Goal: Transaction & Acquisition: Obtain resource

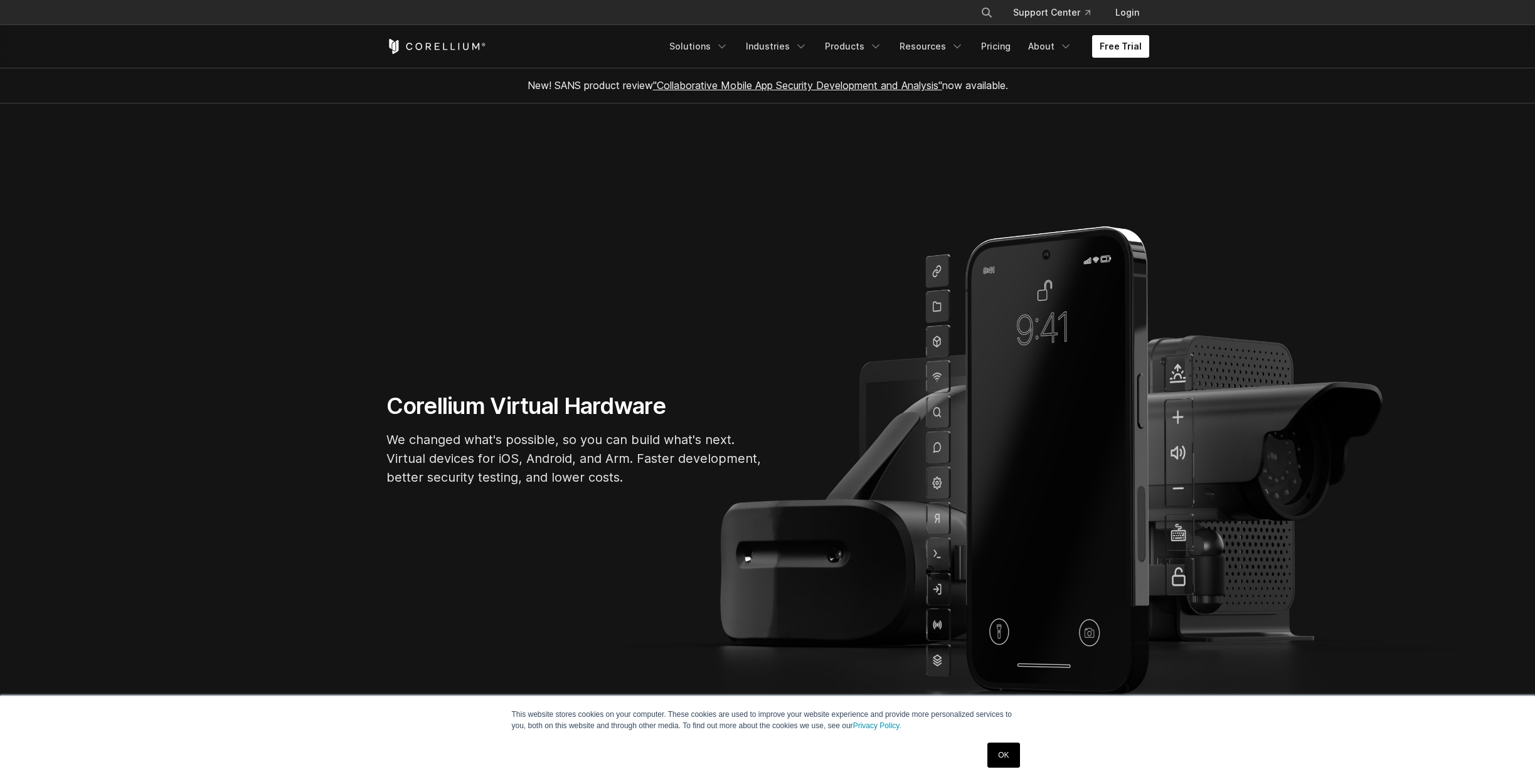
click at [1109, 43] on link "Free Trial" at bounding box center [1120, 46] width 57 height 22
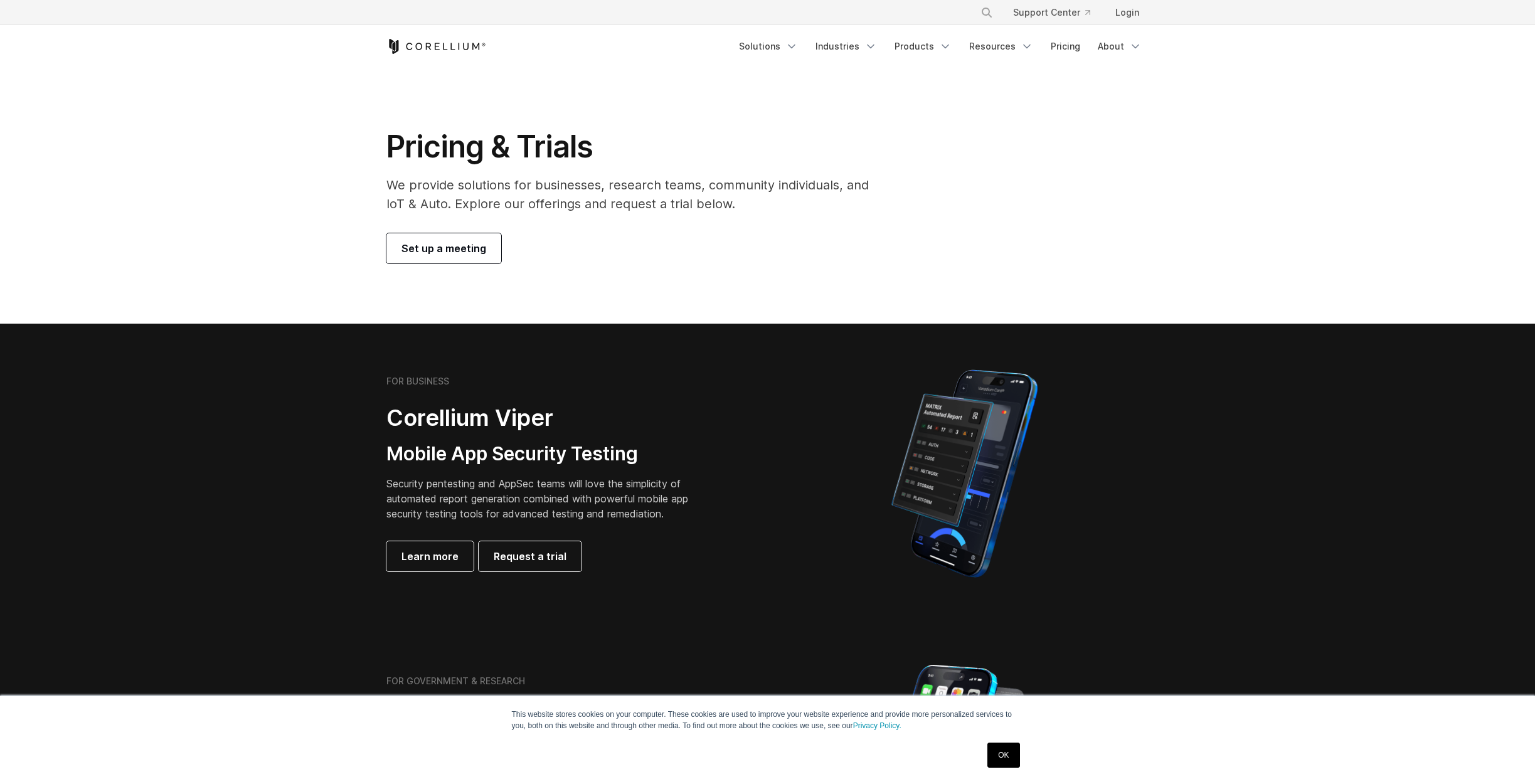
drag, startPoint x: 740, startPoint y: 172, endPoint x: 779, endPoint y: 219, distance: 61.1
click at [779, 219] on div "Pricing & Trials We provide solutions for businesses, research teams, community…" at bounding box center [636, 195] width 525 height 136
click at [777, 192] on p "We provide solutions for businesses, research teams, community individuals, and…" at bounding box center [636, 194] width 500 height 37
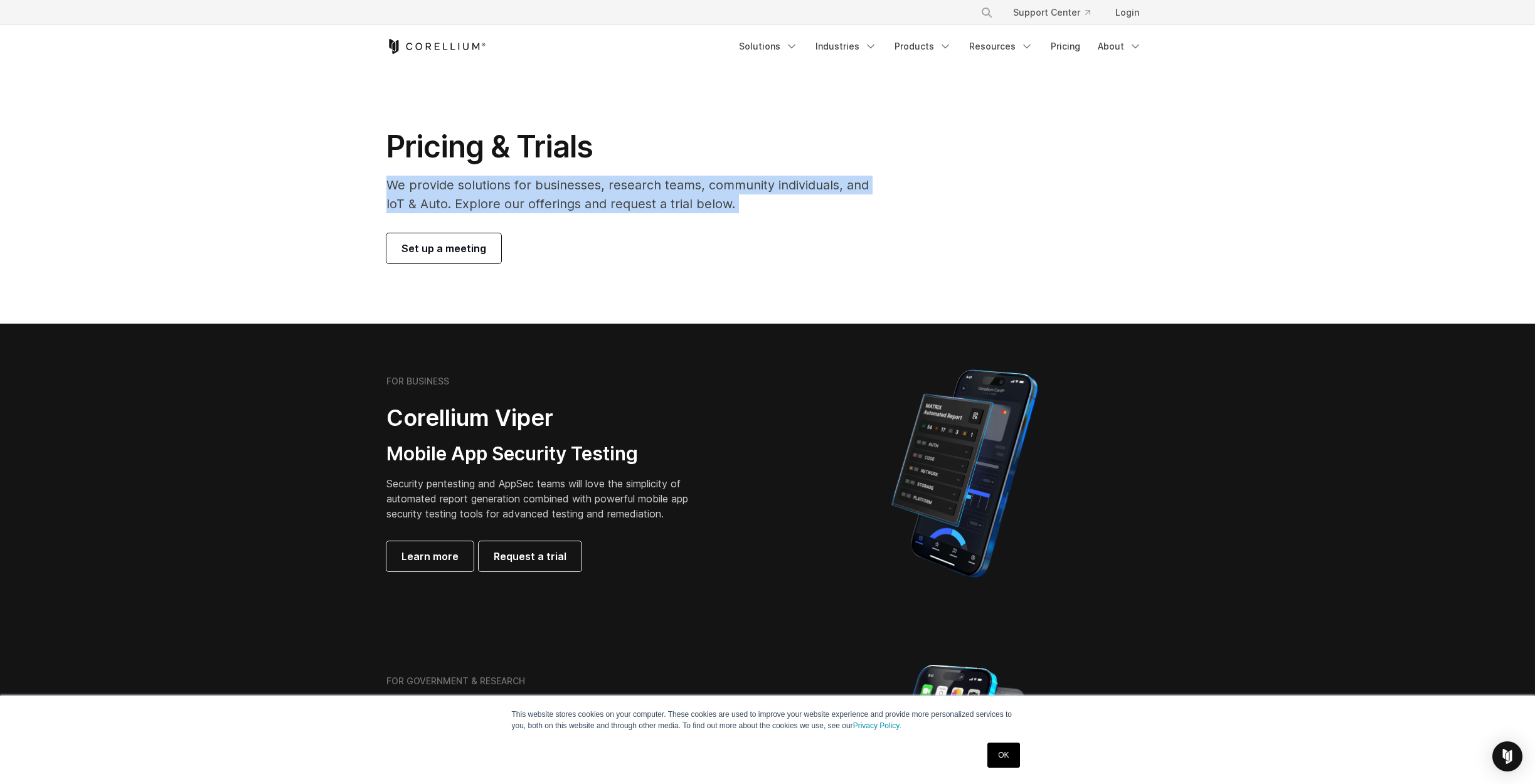
click at [777, 192] on p "We provide solutions for businesses, research teams, community individuals, and…" at bounding box center [636, 194] width 500 height 37
click at [760, 199] on p "We provide solutions for businesses, research teams, community individuals, and…" at bounding box center [636, 194] width 500 height 37
click at [761, 212] on p "We provide solutions for businesses, research teams, community individuals, and…" at bounding box center [636, 194] width 500 height 37
click at [747, 207] on p "We provide solutions for businesses, research teams, community individuals, and…" at bounding box center [636, 194] width 500 height 37
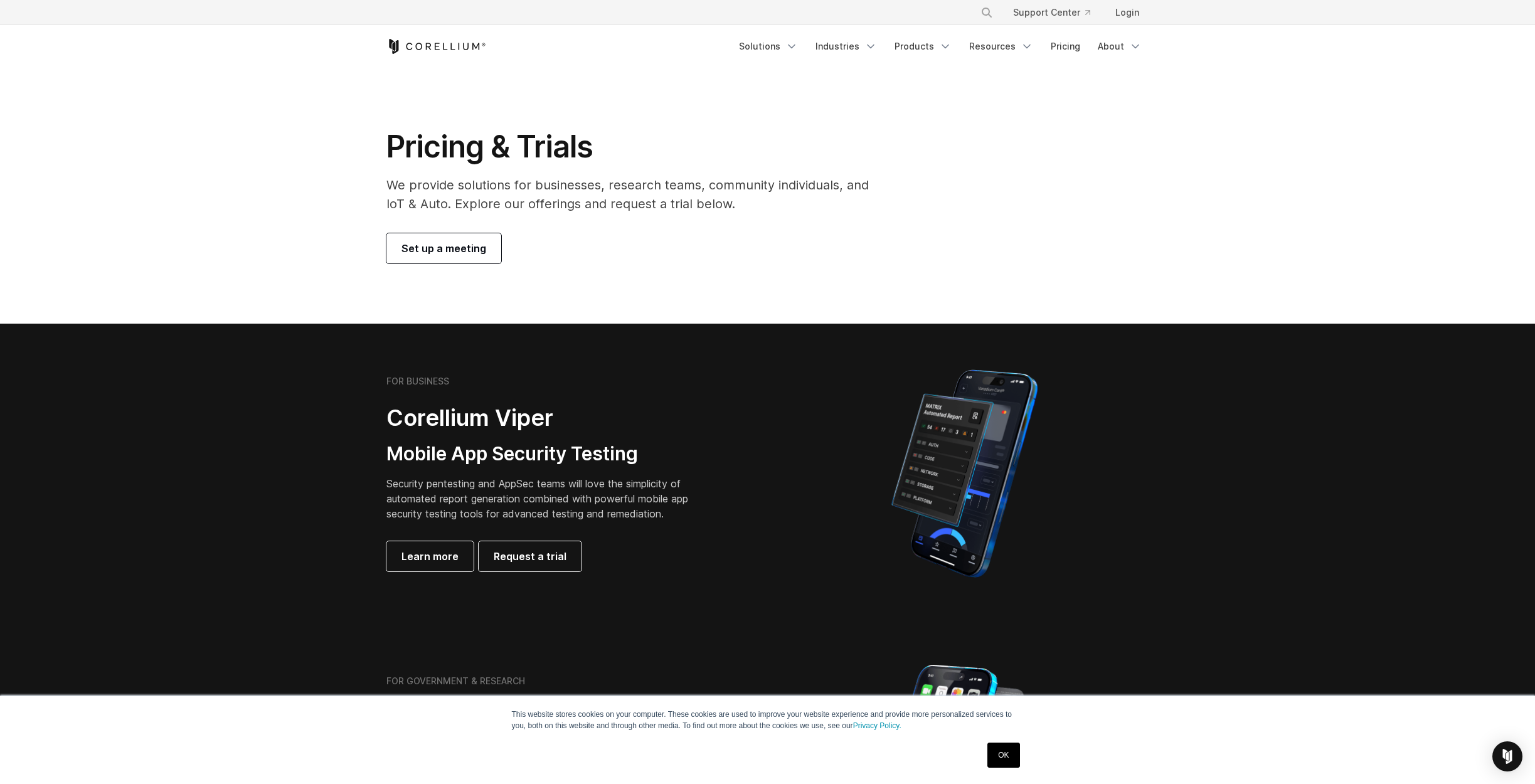
click at [701, 283] on section "Pricing & Trials We provide solutions for businesses, research teams, community…" at bounding box center [768, 195] width 1535 height 256
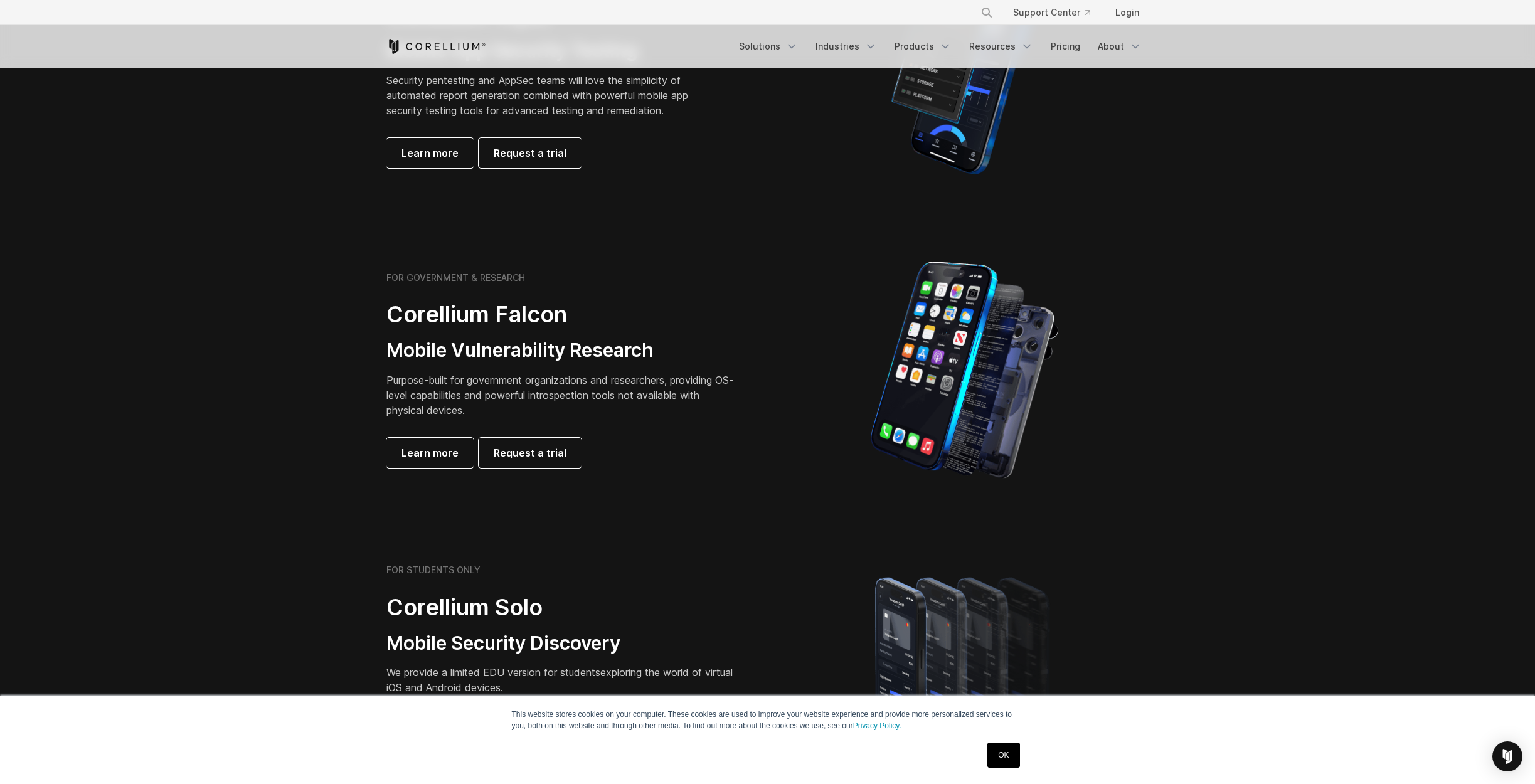
scroll to position [404, 0]
click at [516, 453] on span "Request a trial" at bounding box center [530, 452] width 73 height 15
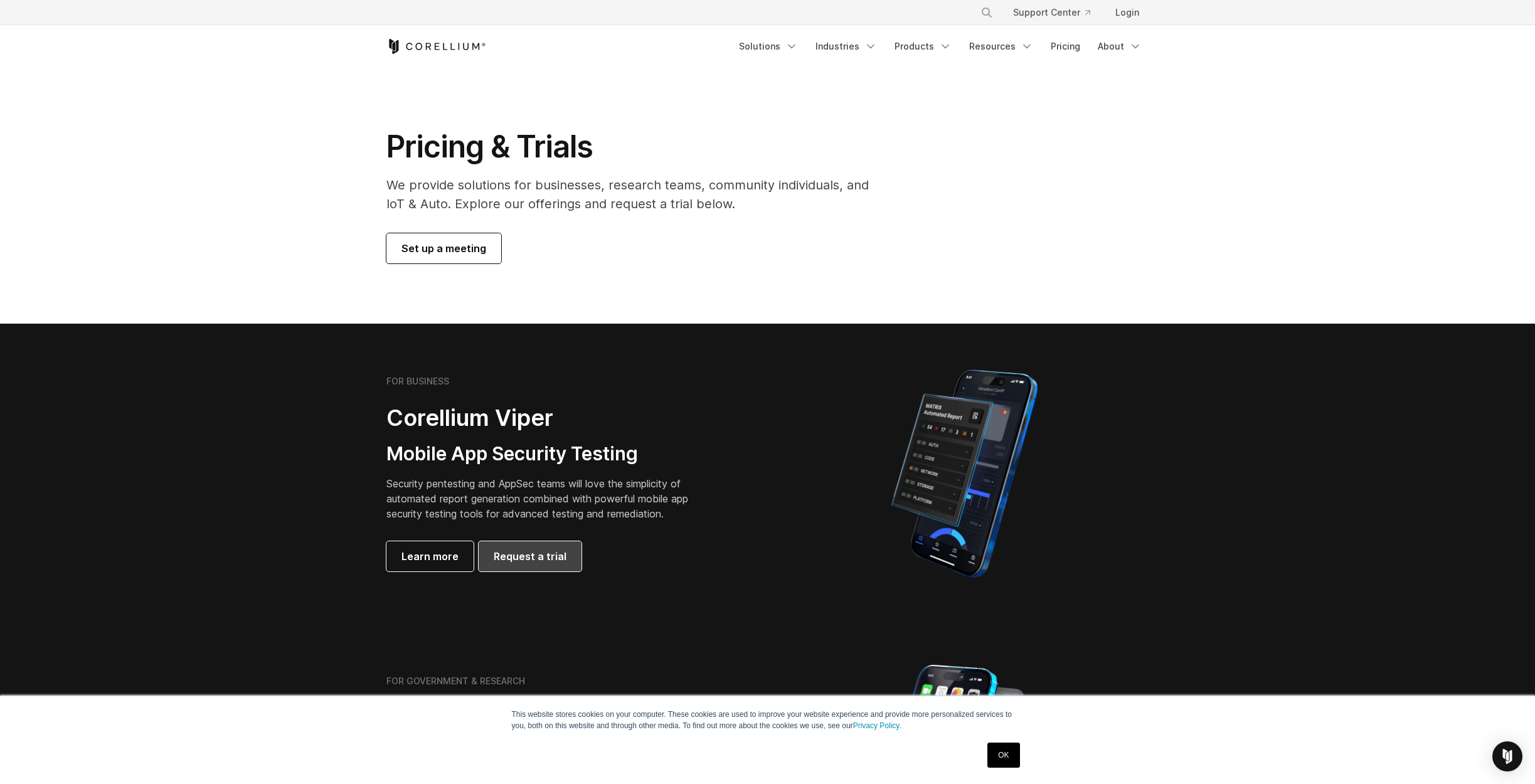
scroll to position [0, 0]
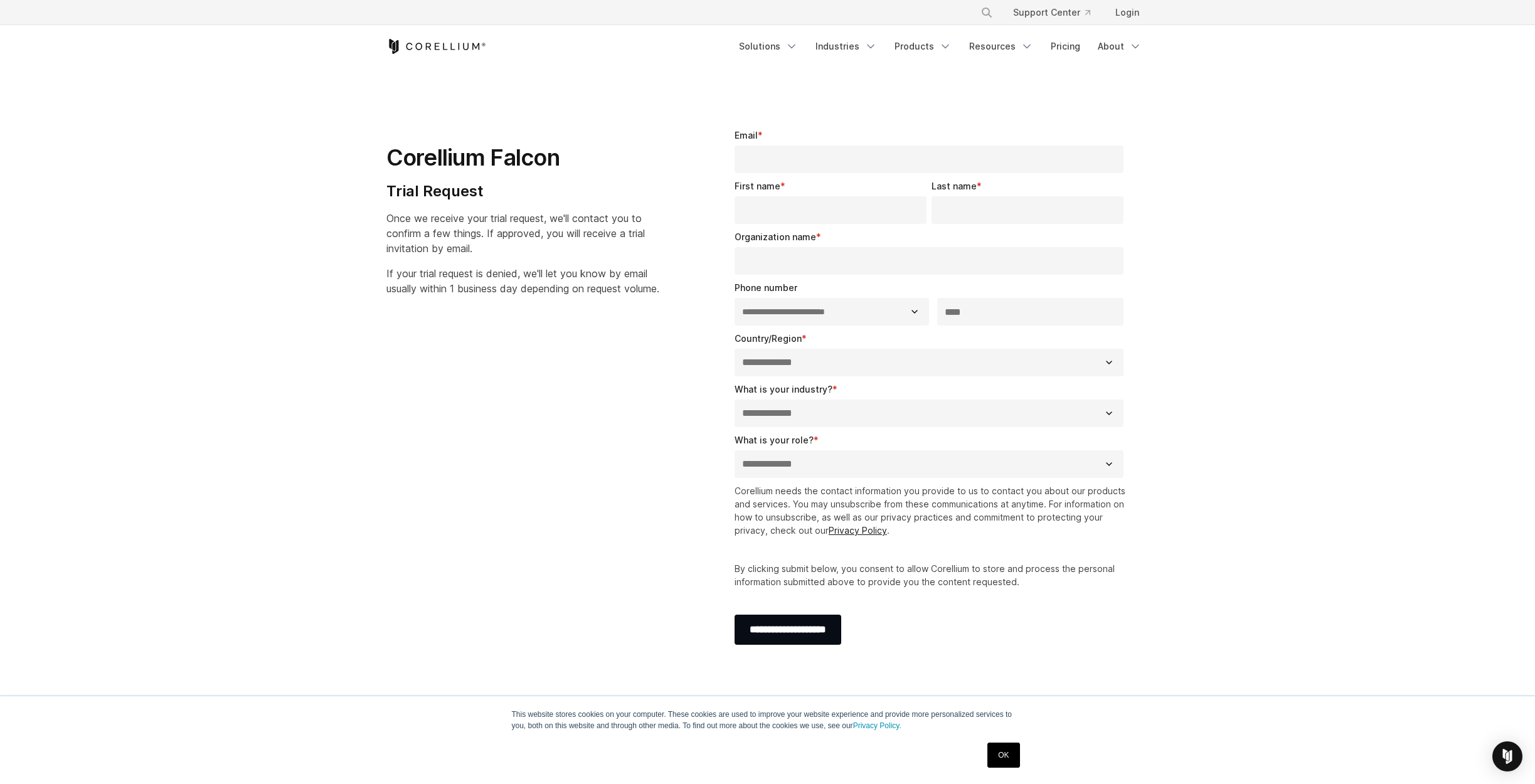
select select "**"
